Goal: Obtain resource: Download file/media

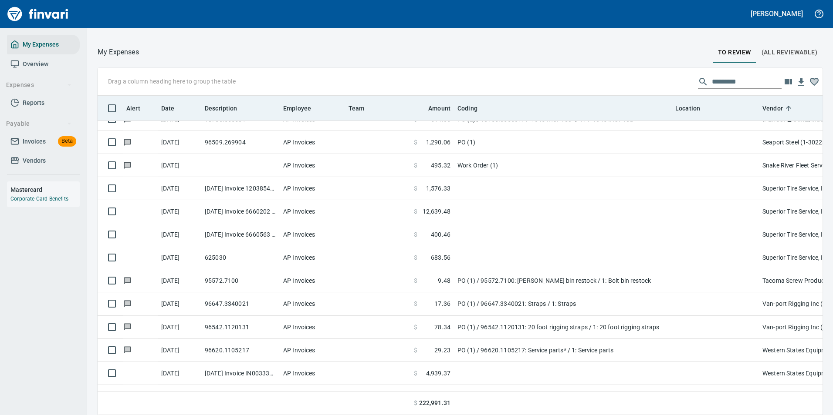
scroll to position [307, 705]
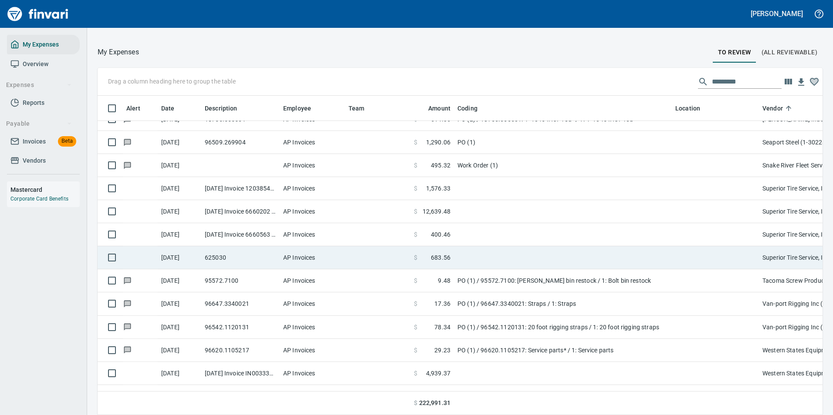
click at [466, 239] on td at bounding box center [563, 234] width 218 height 23
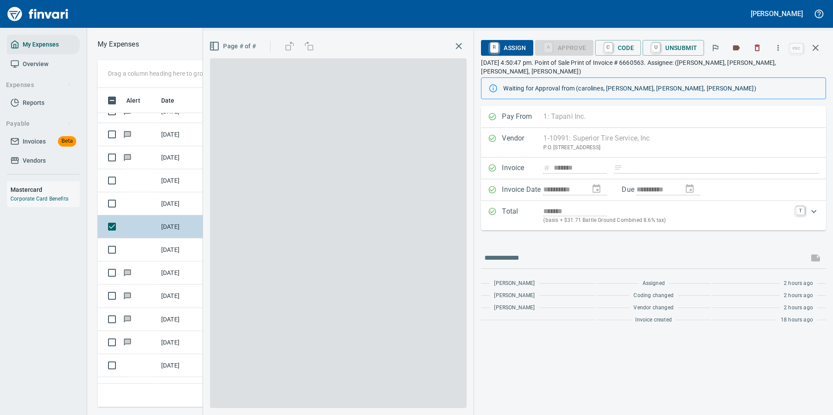
scroll to position [307, 494]
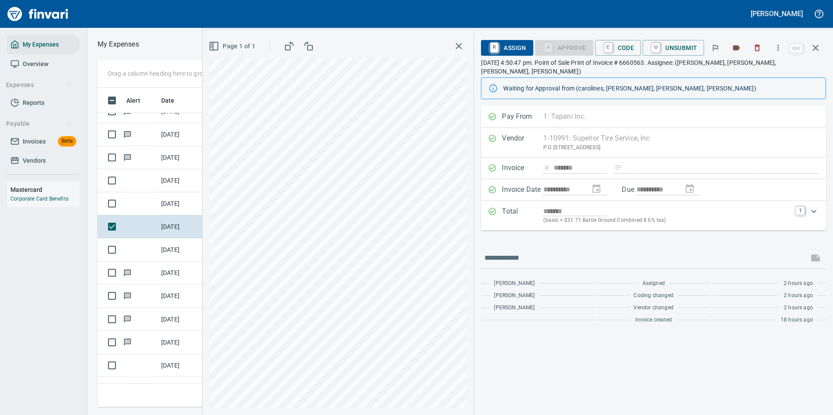
click at [779, 51] on icon "button" at bounding box center [777, 48] width 9 height 9
click at [747, 71] on span "Download" at bounding box center [777, 73] width 84 height 10
click at [821, 49] on button "button" at bounding box center [815, 47] width 21 height 21
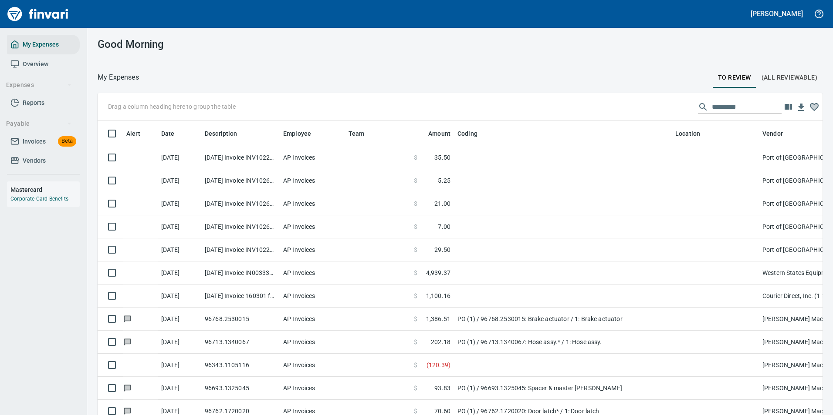
scroll to position [307, 705]
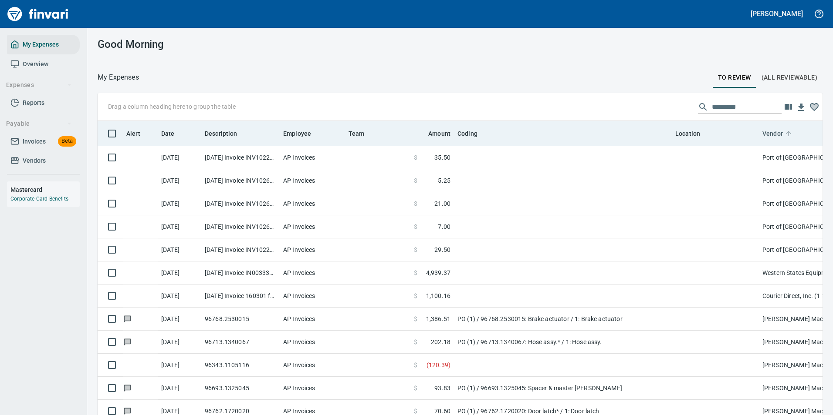
click at [785, 132] on icon at bounding box center [788, 134] width 8 height 8
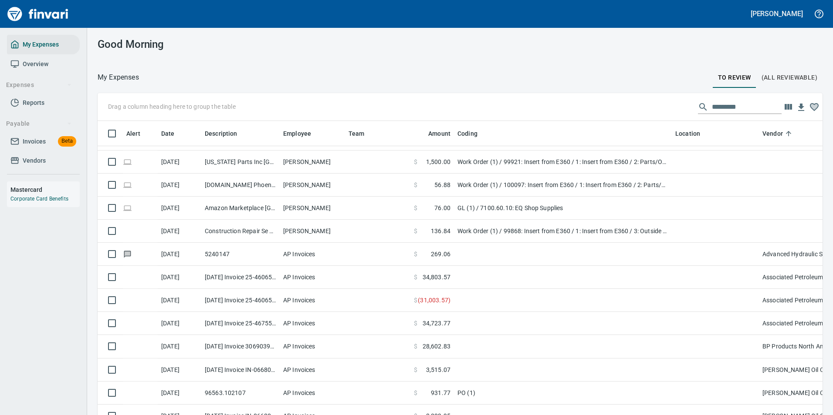
scroll to position [87, 0]
